Goal: Transaction & Acquisition: Obtain resource

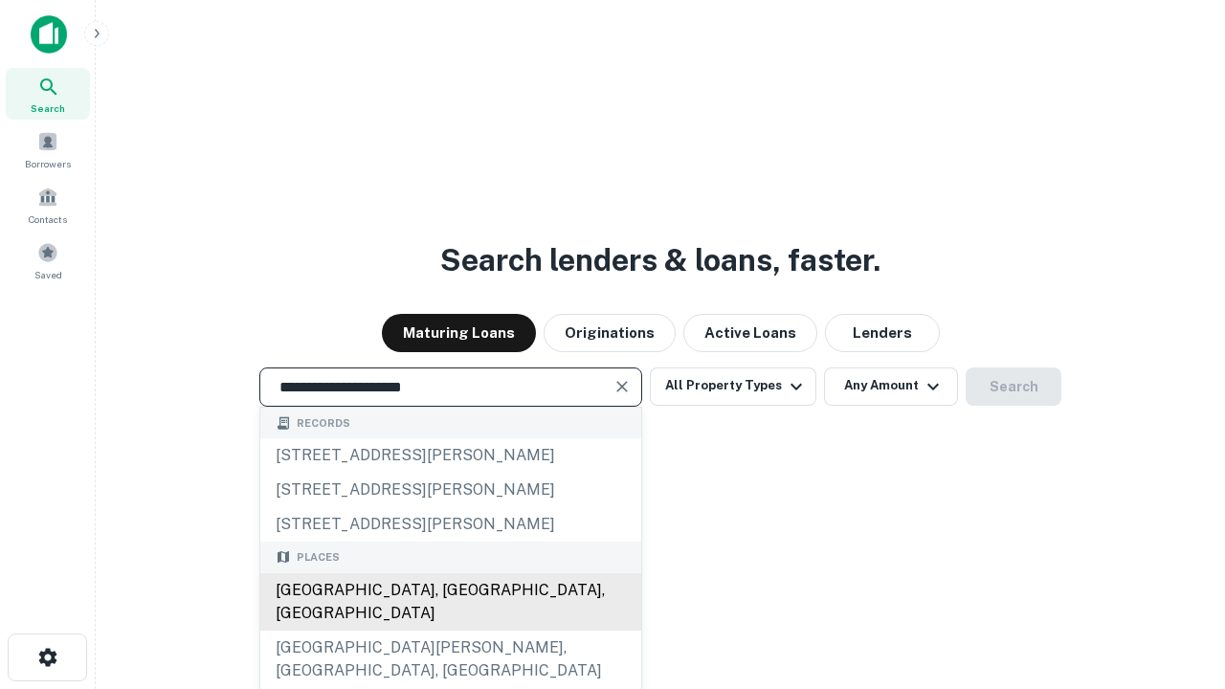
click at [450, 631] on div "[GEOGRAPHIC_DATA], [GEOGRAPHIC_DATA], [GEOGRAPHIC_DATA]" at bounding box center [450, 601] width 381 height 57
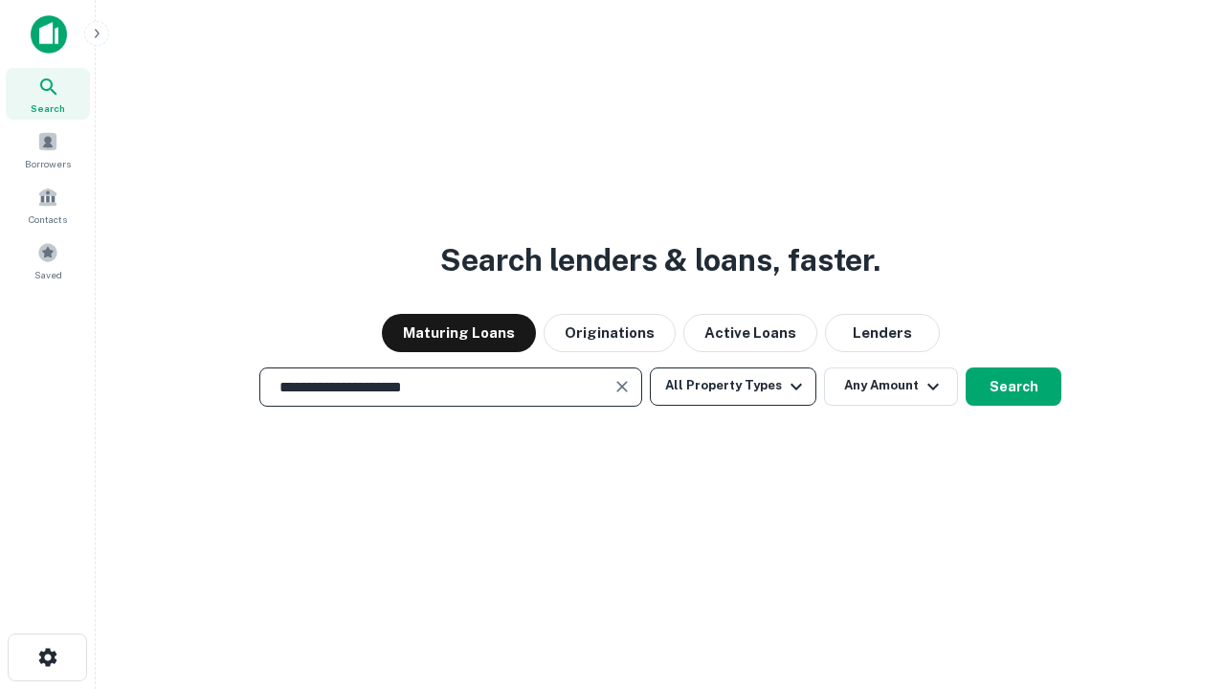
type input "**********"
click at [733, 386] on button "All Property Types" at bounding box center [733, 387] width 167 height 38
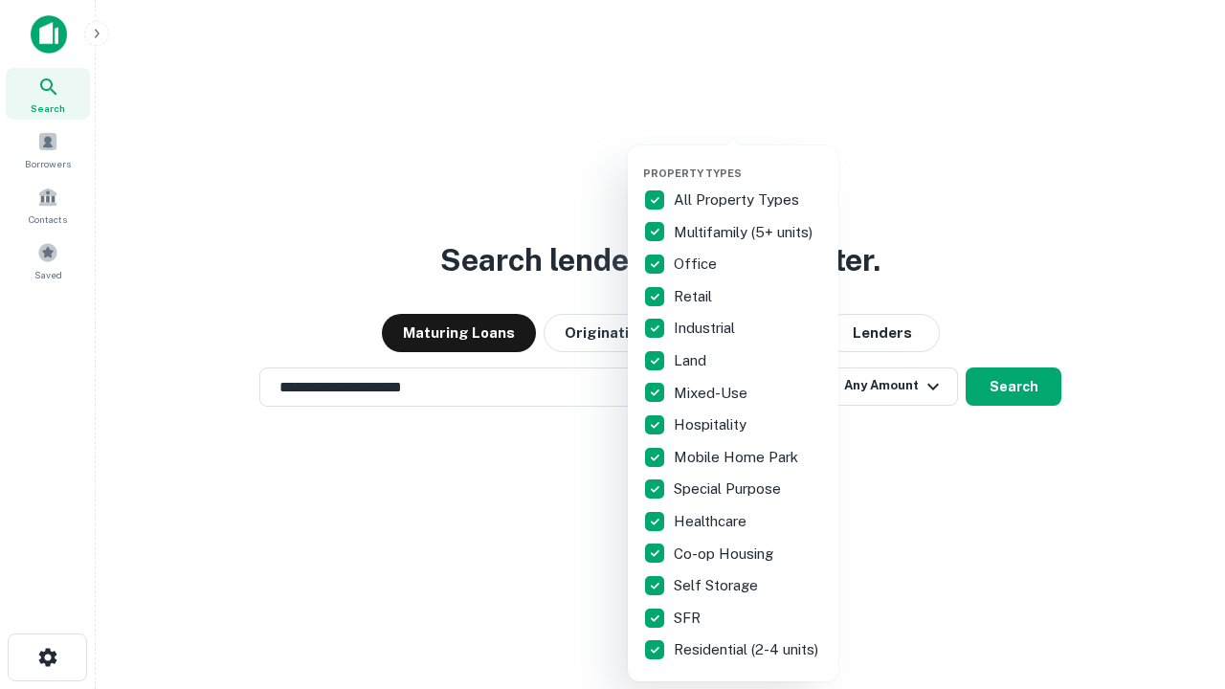
click at [749, 161] on button "button" at bounding box center [748, 161] width 211 height 1
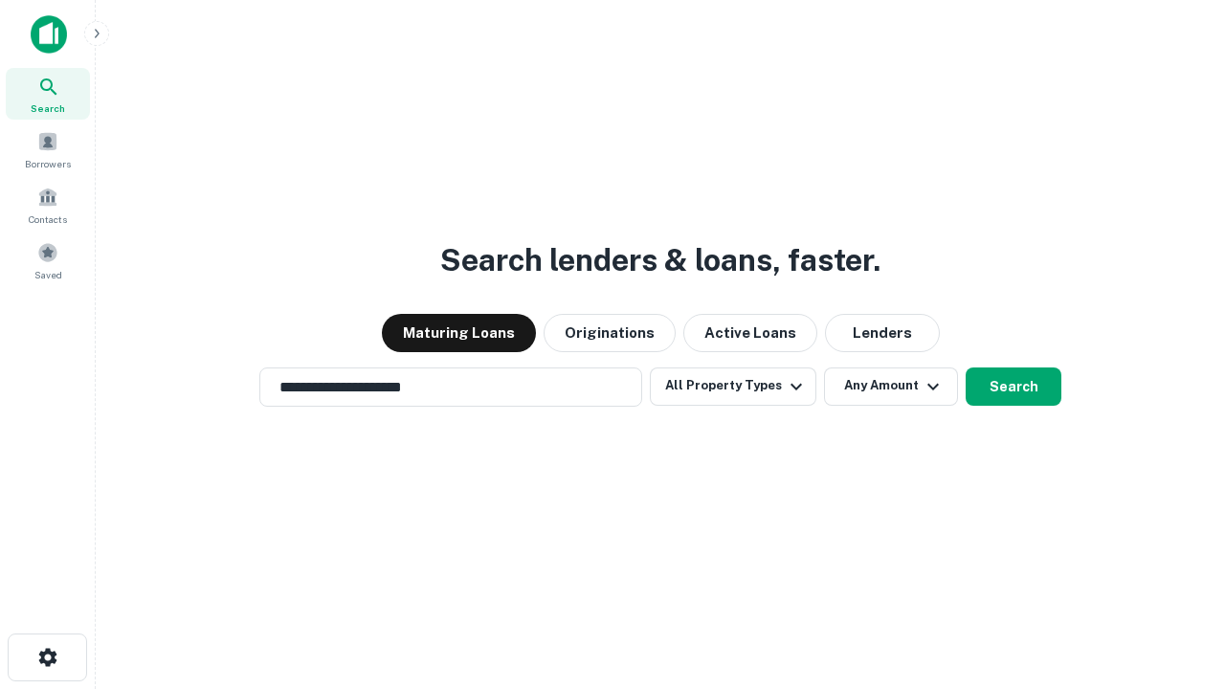
scroll to position [30, 0]
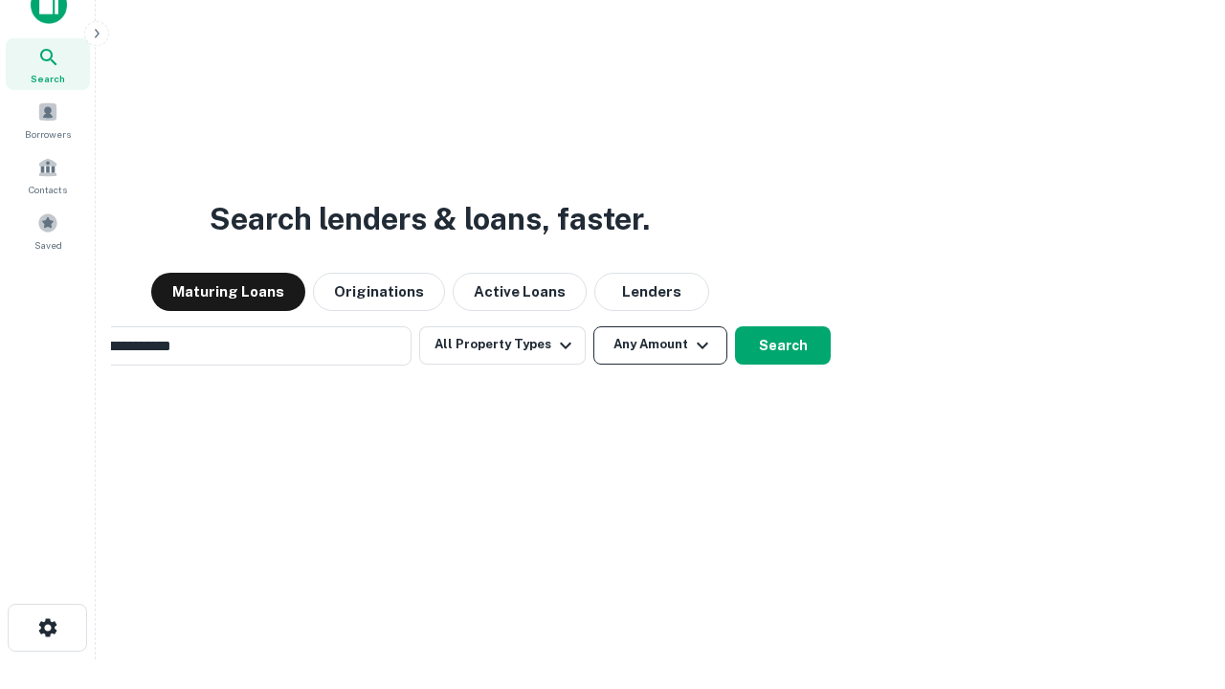
click at [594, 326] on button "Any Amount" at bounding box center [661, 345] width 134 height 38
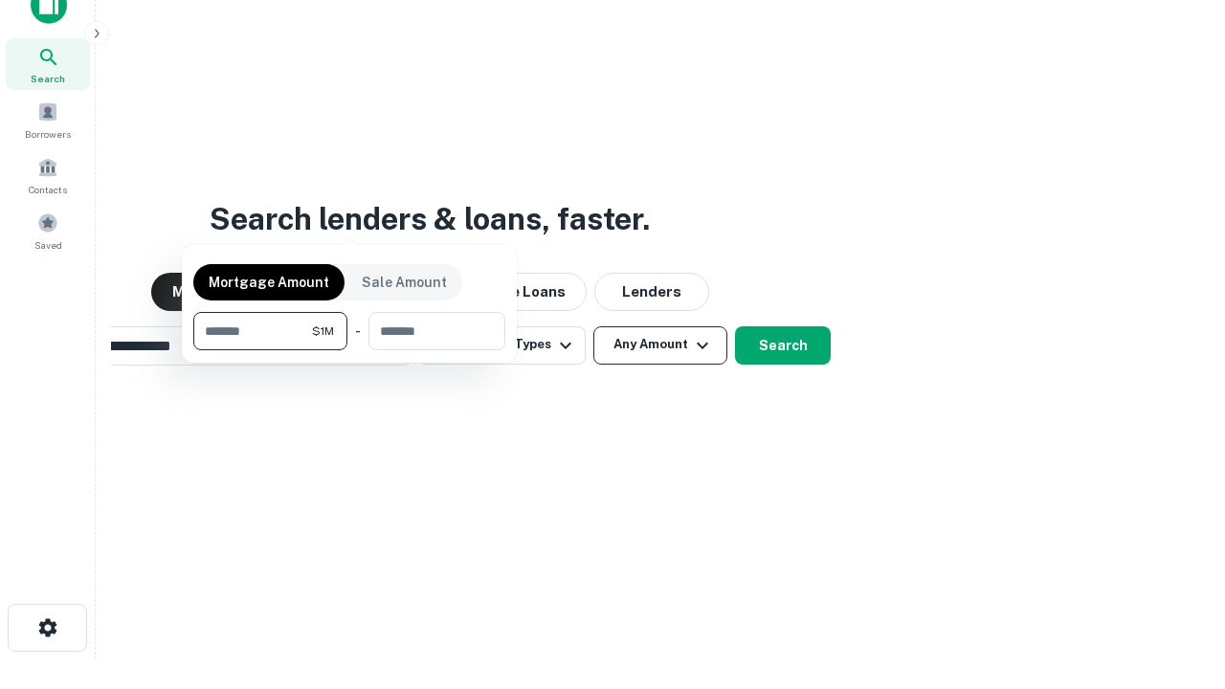
scroll to position [31, 0]
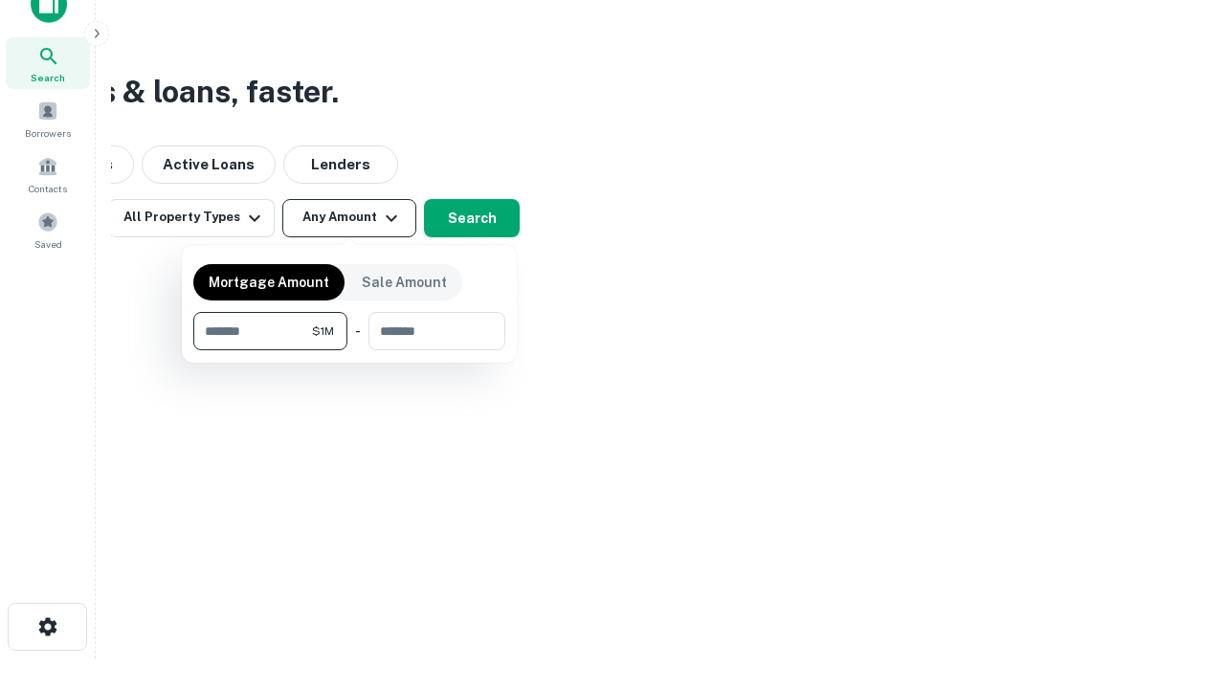
type input "*******"
click at [349, 350] on button "button" at bounding box center [349, 350] width 312 height 1
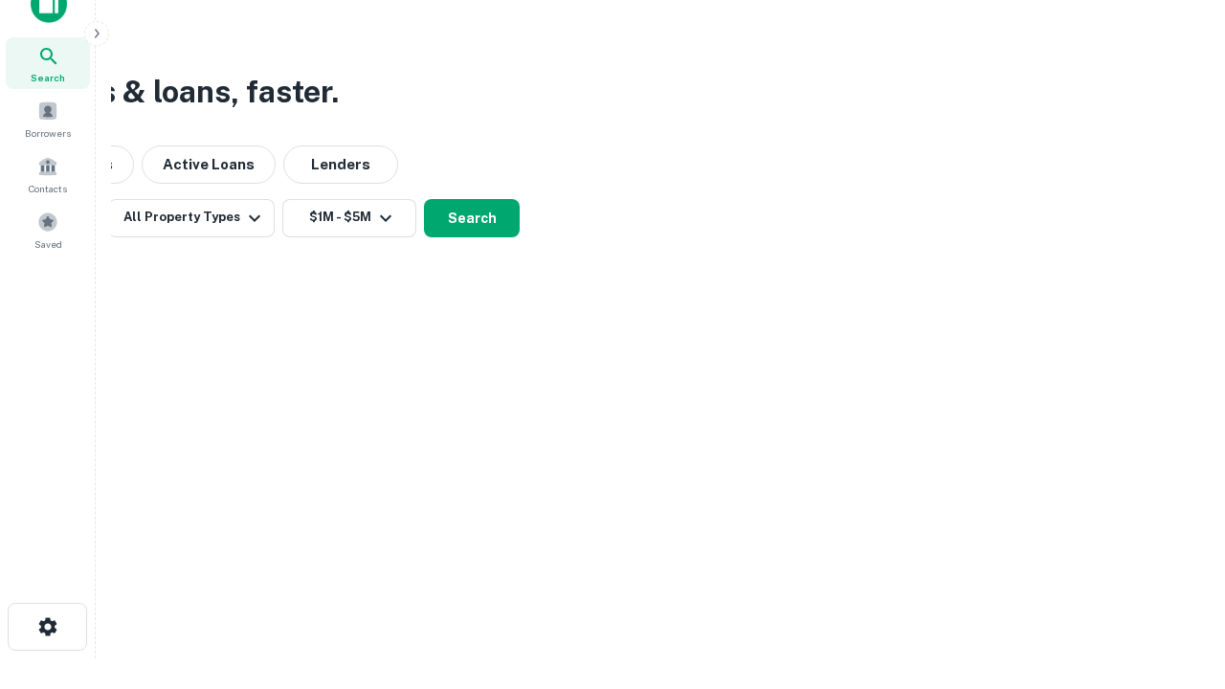
scroll to position [30, 0]
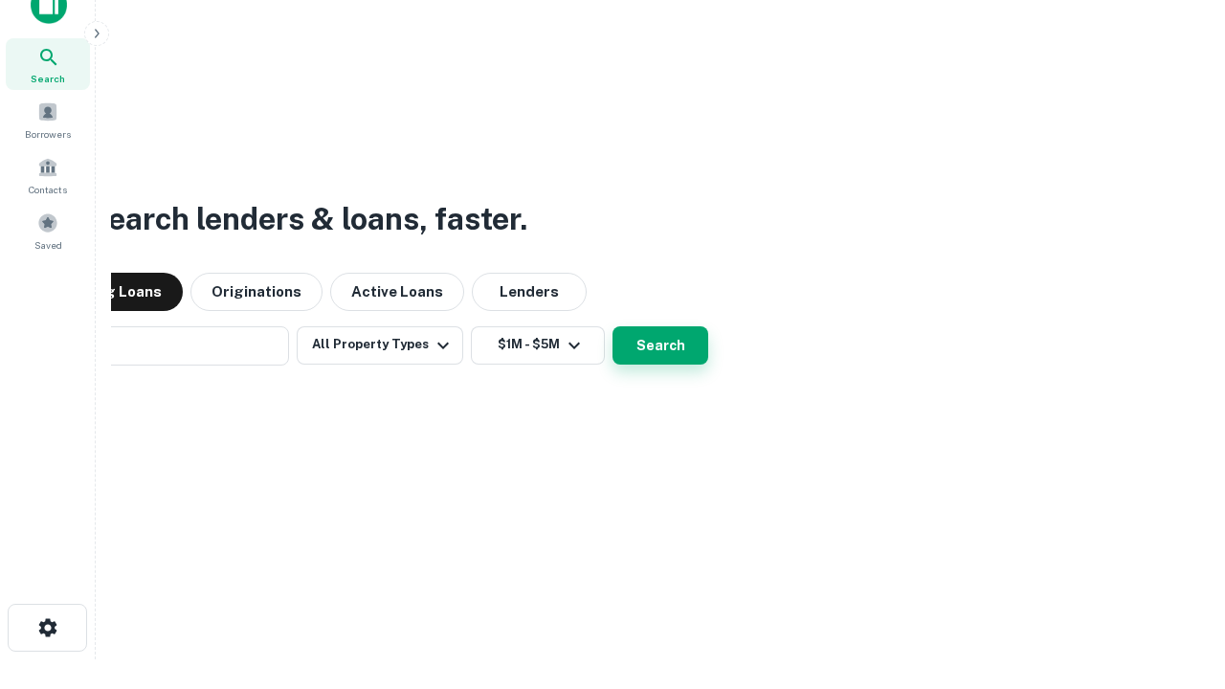
click at [613, 326] on button "Search" at bounding box center [661, 345] width 96 height 38
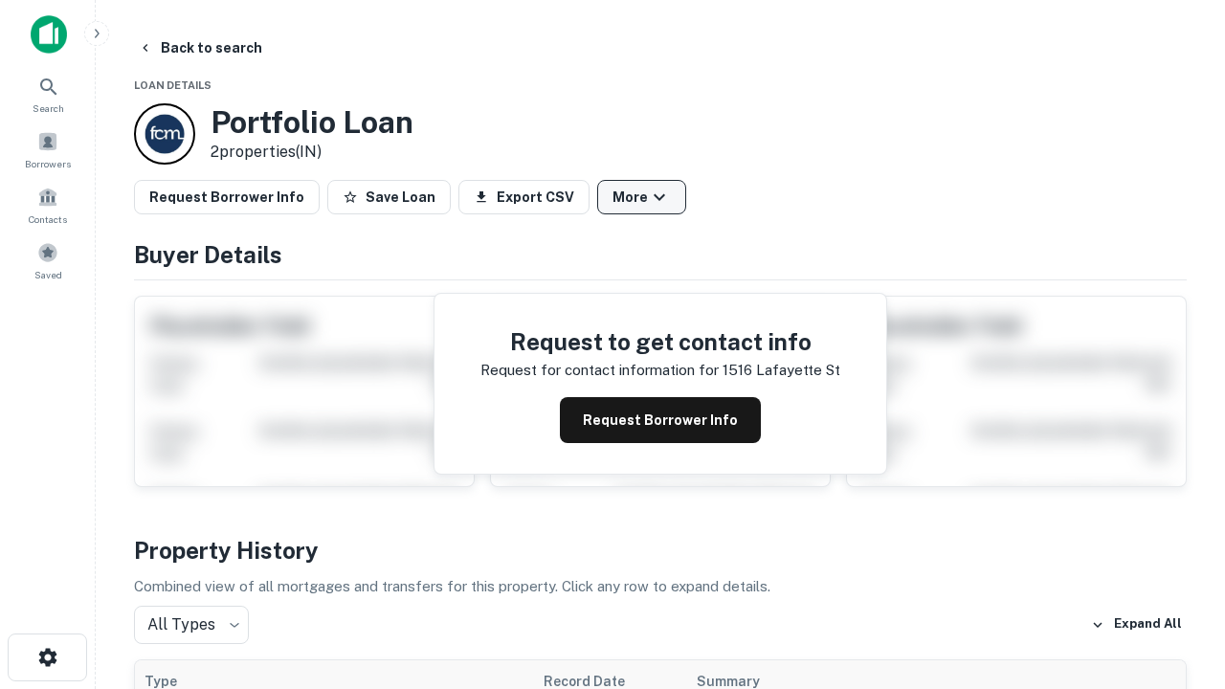
click at [641, 197] on button "More" at bounding box center [641, 197] width 89 height 34
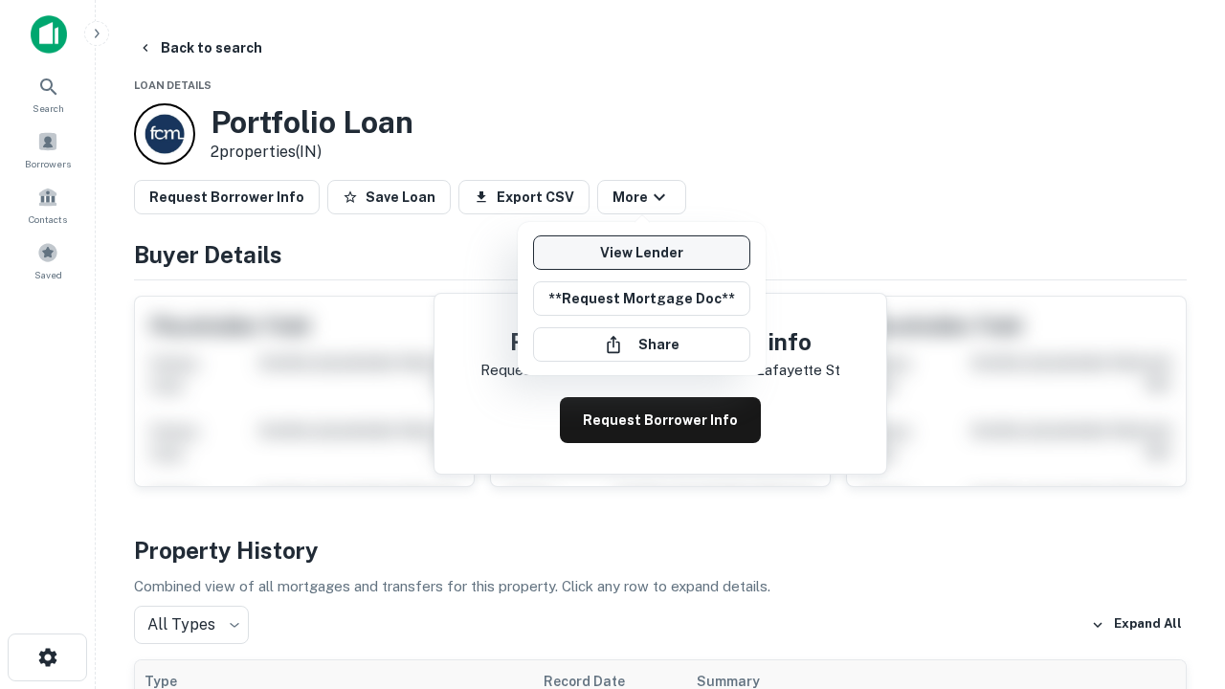
click at [641, 253] on link "View Lender" at bounding box center [641, 253] width 217 height 34
